Goal: Navigation & Orientation: Find specific page/section

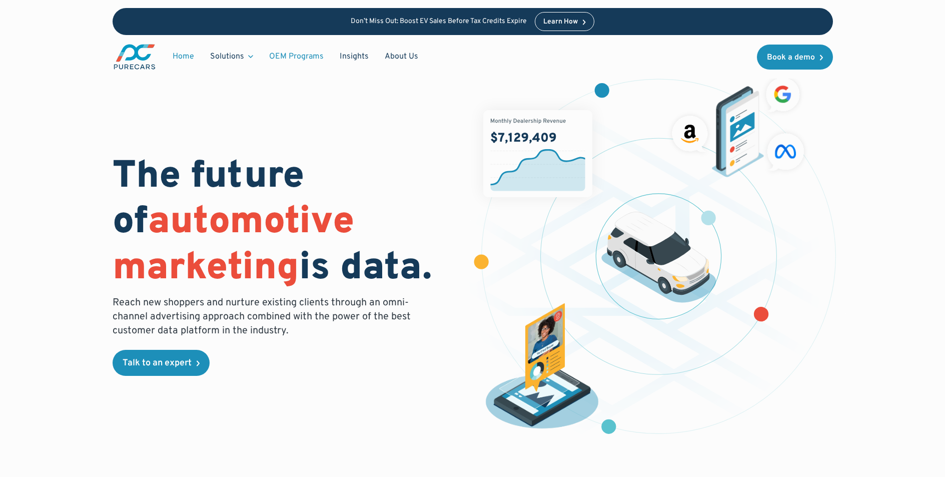
click at [298, 57] on link "OEM Programs" at bounding box center [296, 56] width 71 height 19
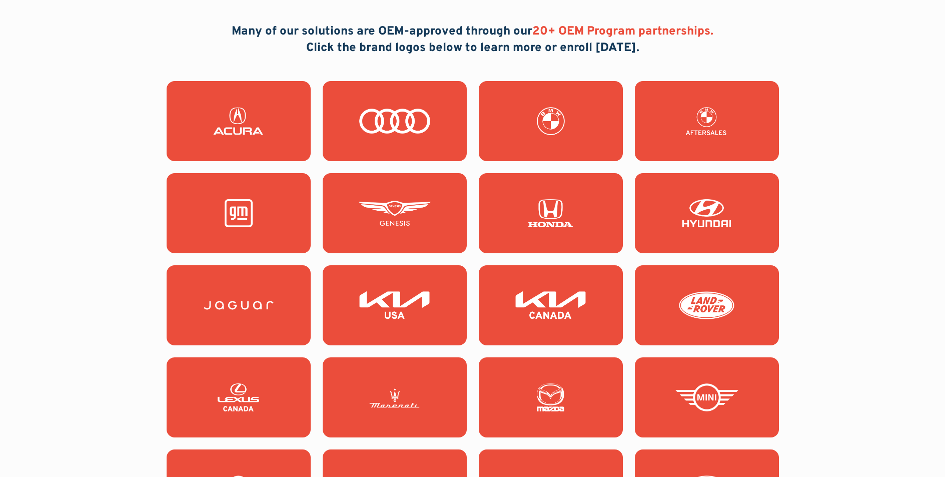
scroll to position [915, 0]
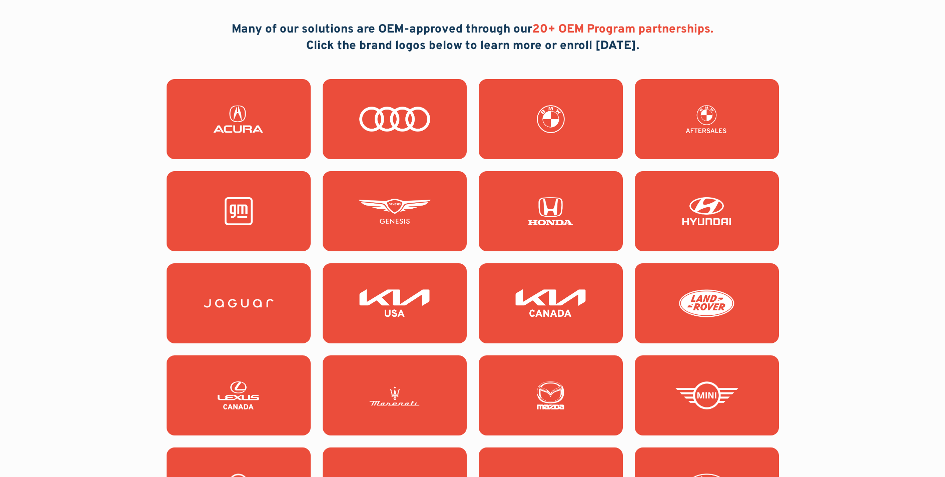
click at [234, 290] on img at bounding box center [239, 303] width 72 height 28
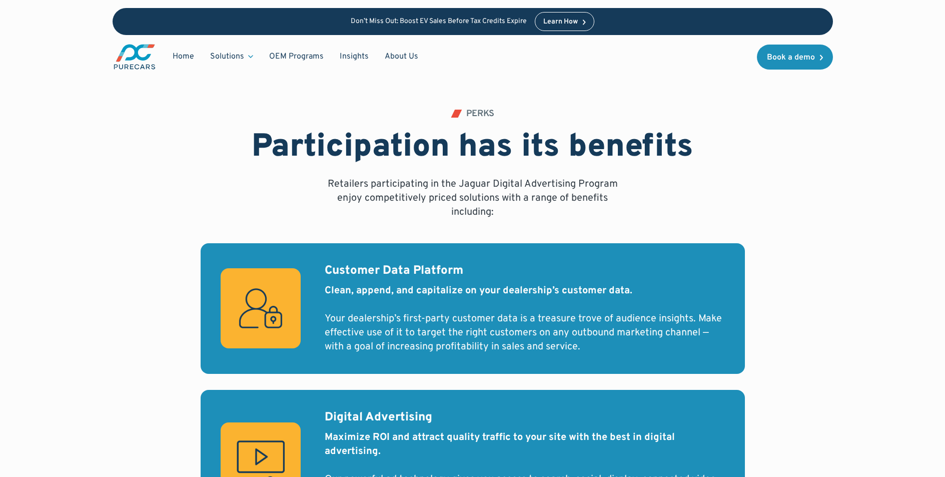
scroll to position [436, 0]
